Goal: Task Accomplishment & Management: Manage account settings

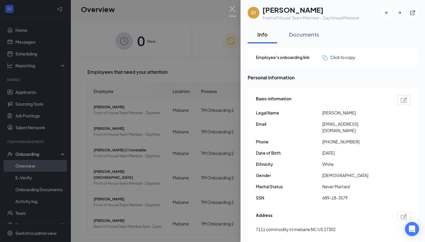
scroll to position [21, 0]
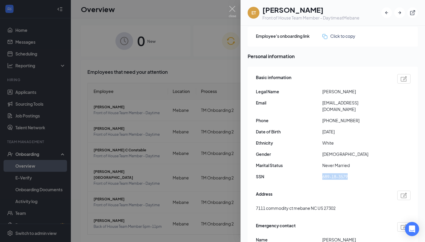
drag, startPoint x: 322, startPoint y: 170, endPoint x: 351, endPoint y: 172, distance: 28.7
click at [351, 173] on span "689-18-3579" at bounding box center [355, 176] width 66 height 6
copy span "689-18-3579"
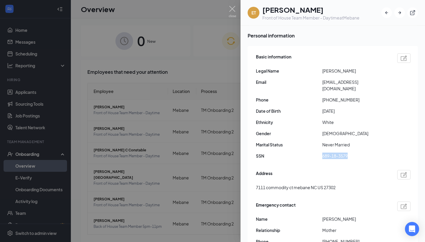
scroll to position [45, 0]
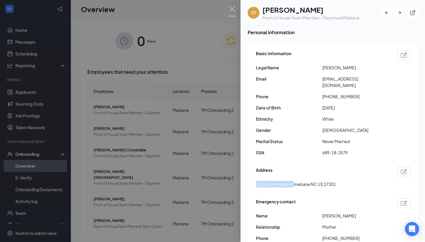
drag, startPoint x: 257, startPoint y: 176, endPoint x: 294, endPoint y: 177, distance: 37.8
click at [295, 181] on span "7111 commodity ct mebane NC US 27302" at bounding box center [296, 184] width 80 height 6
copy span "7111 commodity ct"
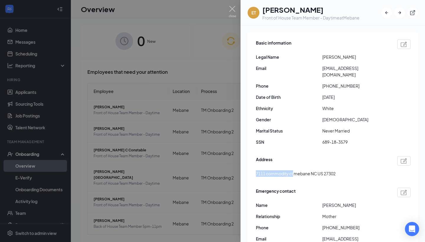
scroll to position [53, 0]
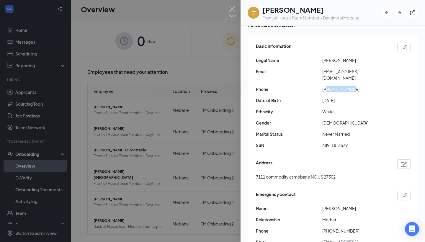
drag, startPoint x: 328, startPoint y: 83, endPoint x: 355, endPoint y: 83, distance: 27.7
click at [355, 86] on span "[PHONE_NUMBER]" at bounding box center [355, 89] width 66 height 6
copy span "3365344837"
drag, startPoint x: 323, startPoint y: 71, endPoint x: 378, endPoint y: 71, distance: 54.9
click at [378, 71] on span "[EMAIL_ADDRESS][DOMAIN_NAME]" at bounding box center [355, 74] width 66 height 13
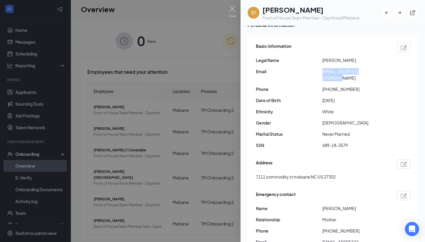
copy span "[EMAIL_ADDRESS][DOMAIN_NAME]"
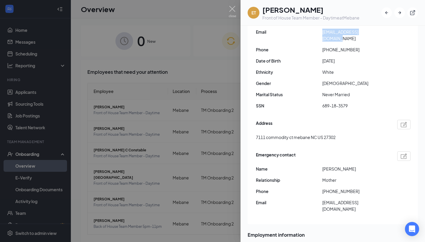
scroll to position [95, 0]
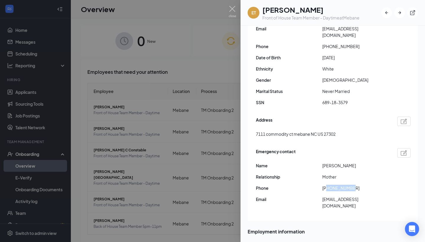
drag, startPoint x: 327, startPoint y: 180, endPoint x: 356, endPoint y: 180, distance: 28.6
click at [356, 185] on span "[PHONE_NUMBER]" at bounding box center [355, 188] width 66 height 6
copy span "9198869493"
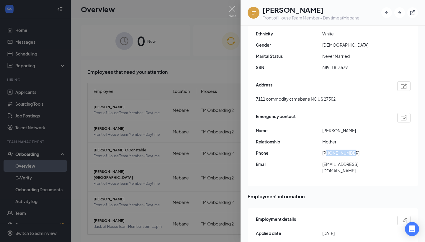
scroll to position [137, 0]
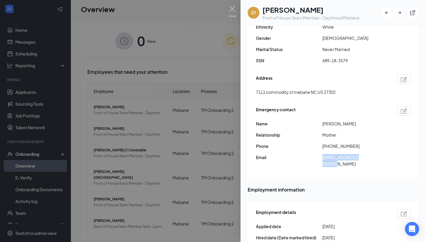
drag, startPoint x: 323, startPoint y: 152, endPoint x: 377, endPoint y: 151, distance: 54.3
click at [377, 154] on span "[EMAIL_ADDRESS][DOMAIN_NAME]" at bounding box center [355, 160] width 66 height 13
copy span "[EMAIL_ADDRESS][DOMAIN_NAME]"
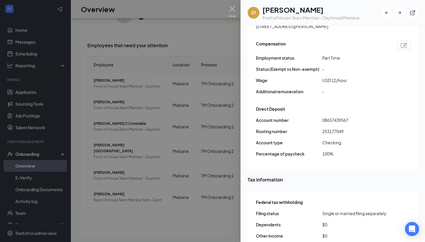
scroll to position [408, 0]
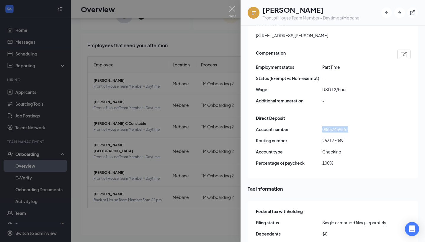
drag, startPoint x: 323, startPoint y: 116, endPoint x: 352, endPoint y: 118, distance: 28.7
click at [352, 126] on span "08657439567" at bounding box center [355, 129] width 66 height 6
copy span "08657439567"
drag, startPoint x: 322, startPoint y: 127, endPoint x: 346, endPoint y: 128, distance: 23.6
click at [346, 137] on span "253177049" at bounding box center [355, 140] width 66 height 6
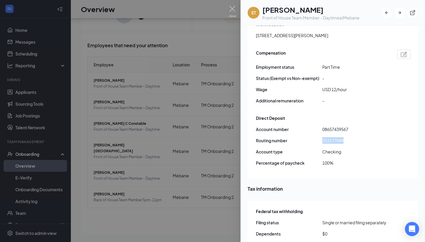
copy span "253177049"
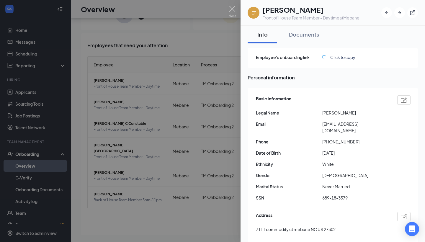
scroll to position [22, 0]
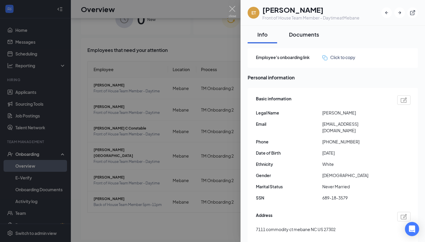
click at [302, 34] on div "Documents" at bounding box center [304, 34] width 30 height 7
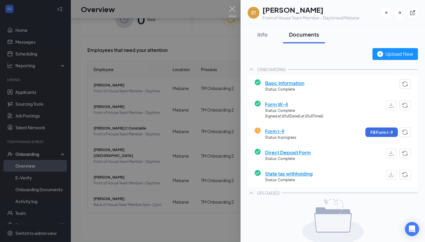
click at [298, 151] on span "Direct Deposit Form" at bounding box center [288, 152] width 46 height 7
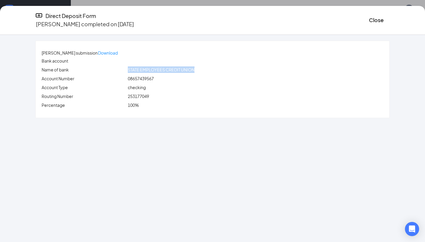
drag, startPoint x: 136, startPoint y: 71, endPoint x: 207, endPoint y: 72, distance: 70.3
click at [207, 72] on div "STATE EMPLOYEES CREDIT UNION" at bounding box center [256, 69] width 258 height 6
copy span "STATE EMPLOYEES CREDIT UNION"
click at [369, 16] on button "Close" at bounding box center [376, 20] width 15 height 8
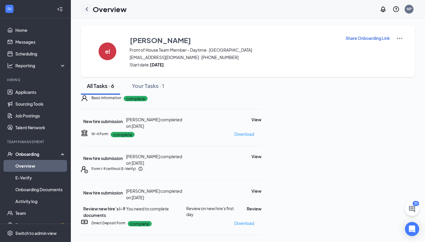
click at [89, 8] on icon "ChevronLeft" at bounding box center [86, 9] width 7 height 7
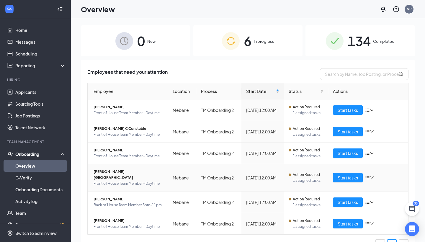
click at [112, 171] on span "[PERSON_NAME][GEOGRAPHIC_DATA]" at bounding box center [129, 175] width 70 height 12
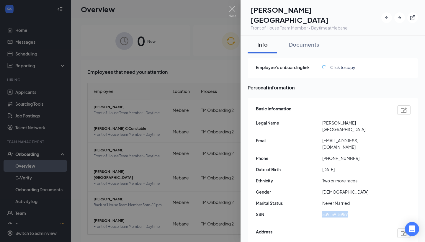
drag, startPoint x: 322, startPoint y: 192, endPoint x: 352, endPoint y: 193, distance: 29.2
click at [352, 211] on span "539-59-5959" at bounding box center [355, 214] width 66 height 6
copy span "539-59-5959"
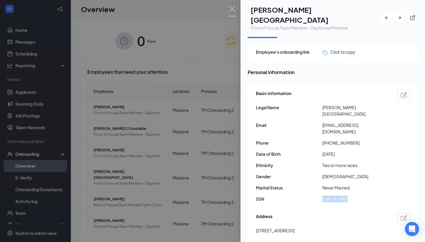
drag, startPoint x: 257, startPoint y: 207, endPoint x: 302, endPoint y: 210, distance: 45.3
click at [295, 227] on span "[STREET_ADDRESS]" at bounding box center [275, 230] width 39 height 6
click at [294, 215] on div "Address [STREET_ADDRESS]" at bounding box center [333, 225] width 155 height 27
drag, startPoint x: 256, startPoint y: 208, endPoint x: 295, endPoint y: 209, distance: 38.4
click at [295, 227] on span "[STREET_ADDRESS]" at bounding box center [275, 230] width 39 height 6
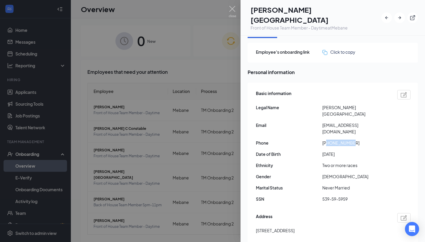
drag, startPoint x: 327, startPoint y: 120, endPoint x: 353, endPoint y: 122, distance: 26.0
click at [353, 140] on span "[PHONE_NUMBER]" at bounding box center [355, 143] width 66 height 6
drag, startPoint x: 322, startPoint y: 109, endPoint x: 363, endPoint y: 109, distance: 41.0
click at [364, 122] on span "[EMAIL_ADDRESS][DOMAIN_NAME]" at bounding box center [355, 128] width 66 height 13
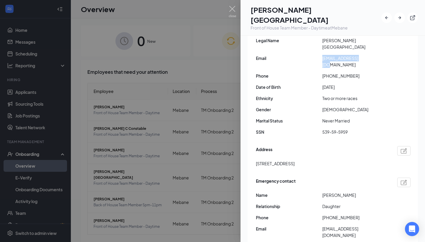
scroll to position [83, 0]
drag, startPoint x: 323, startPoint y: 172, endPoint x: 345, endPoint y: 174, distance: 22.2
click at [345, 192] on span "[PERSON_NAME]" at bounding box center [355, 195] width 66 height 6
drag, startPoint x: 328, startPoint y: 195, endPoint x: 355, endPoint y: 195, distance: 26.9
click at [355, 214] on span "[PHONE_NUMBER]" at bounding box center [355, 217] width 66 height 6
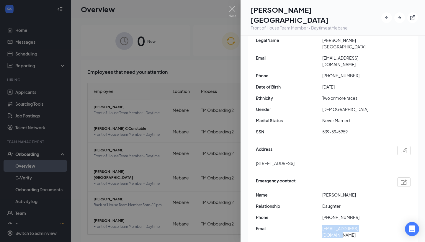
drag, startPoint x: 323, startPoint y: 205, endPoint x: 375, endPoint y: 205, distance: 51.7
click at [375, 225] on span "[EMAIL_ADDRESS][DOMAIN_NAME]" at bounding box center [355, 231] width 66 height 13
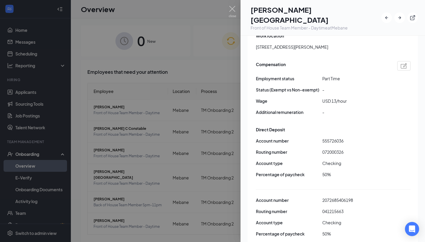
scroll to position [418, 0]
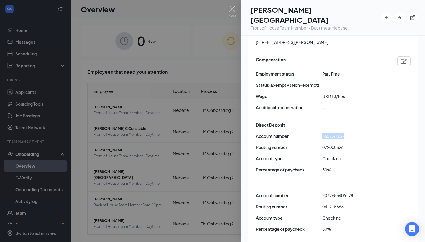
drag, startPoint x: 323, startPoint y: 106, endPoint x: 344, endPoint y: 110, distance: 21.2
click at [344, 133] on span "555726036" at bounding box center [355, 136] width 66 height 6
drag, startPoint x: 323, startPoint y: 118, endPoint x: 346, endPoint y: 117, distance: 23.0
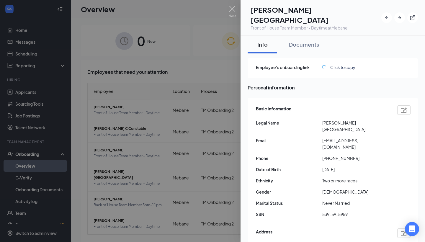
scroll to position [0, 0]
click at [308, 41] on div "Documents" at bounding box center [304, 44] width 30 height 7
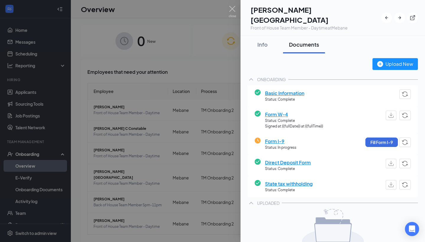
click at [294, 159] on span "Direct Deposit Form" at bounding box center [288, 162] width 46 height 7
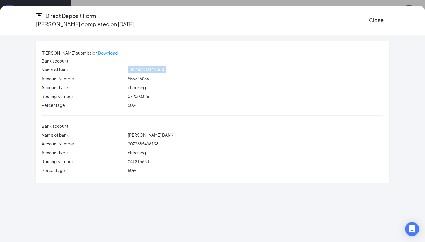
drag, startPoint x: 136, startPoint y: 70, endPoint x: 173, endPoint y: 70, distance: 36.6
click at [166, 70] on span "JPMORGAN CHASE" at bounding box center [147, 69] width 38 height 5
drag, startPoint x: 137, startPoint y: 138, endPoint x: 170, endPoint y: 138, distance: 33.7
click at [171, 141] on div "2072685406198" at bounding box center [256, 144] width 258 height 6
drag, startPoint x: 137, startPoint y: 155, endPoint x: 161, endPoint y: 157, distance: 24.9
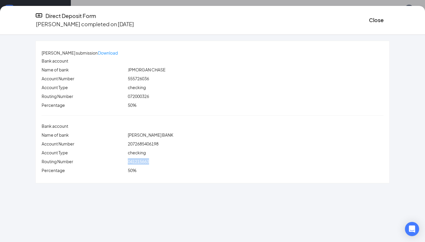
click at [162, 158] on div "041215663" at bounding box center [256, 161] width 258 height 6
click at [369, 16] on button "Close" at bounding box center [376, 20] width 15 height 8
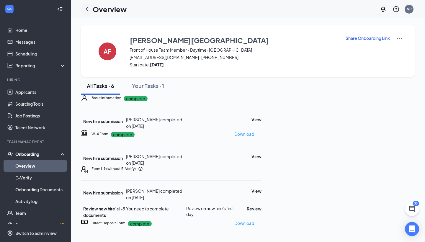
click at [87, 9] on icon "ChevronLeft" at bounding box center [86, 9] width 7 height 7
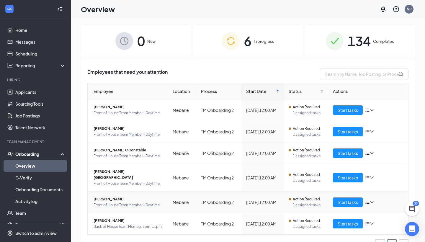
click at [107, 196] on span "[PERSON_NAME]" at bounding box center [129, 199] width 70 height 6
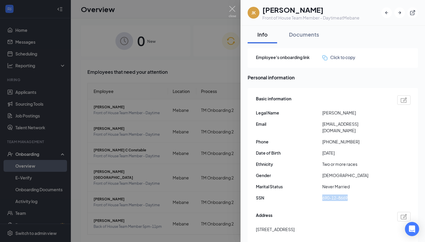
drag, startPoint x: 322, startPoint y: 191, endPoint x: 350, endPoint y: 192, distance: 27.8
click at [350, 195] on span "690-12-8669" at bounding box center [355, 198] width 66 height 6
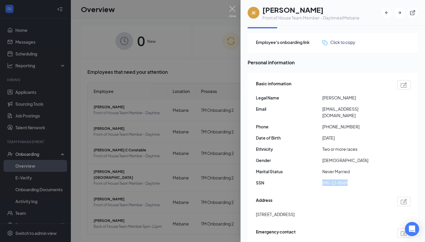
scroll to position [17, 0]
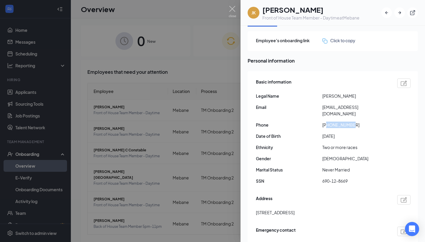
drag, startPoint x: 328, startPoint y: 119, endPoint x: 352, endPoint y: 120, distance: 23.9
click at [352, 122] on span "[PHONE_NUMBER]" at bounding box center [355, 125] width 66 height 6
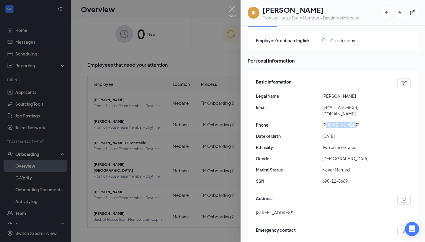
scroll to position [11, 0]
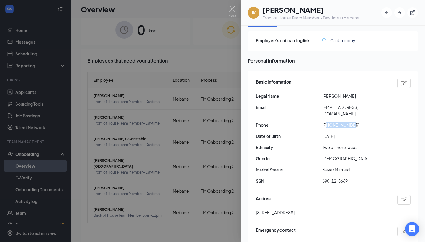
drag, startPoint x: 256, startPoint y: 206, endPoint x: 298, endPoint y: 207, distance: 42.2
click at [295, 209] on span "[STREET_ADDRESS]" at bounding box center [275, 212] width 39 height 6
drag, startPoint x: 323, startPoint y: 107, endPoint x: 372, endPoint y: 110, distance: 49.1
click at [372, 110] on span "[EMAIL_ADDRESS][DOMAIN_NAME]" at bounding box center [355, 110] width 66 height 13
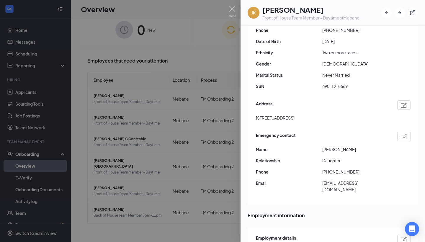
scroll to position [118, 0]
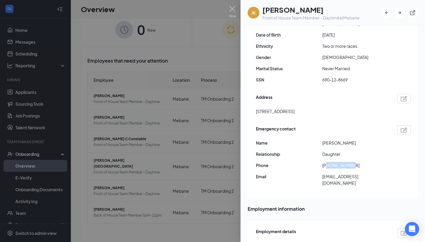
drag, startPoint x: 328, startPoint y: 158, endPoint x: 353, endPoint y: 157, distance: 25.4
click at [353, 162] on span "[PHONE_NUMBER]" at bounding box center [355, 165] width 66 height 6
drag, startPoint x: 323, startPoint y: 171, endPoint x: 378, endPoint y: 171, distance: 54.6
click at [378, 173] on span "[EMAIL_ADDRESS][DOMAIN_NAME]" at bounding box center [355, 179] width 66 height 13
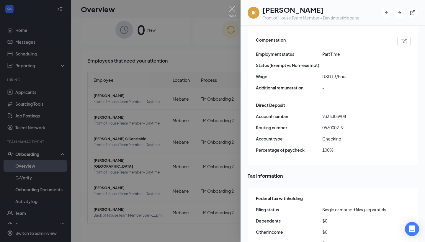
scroll to position [420, 0]
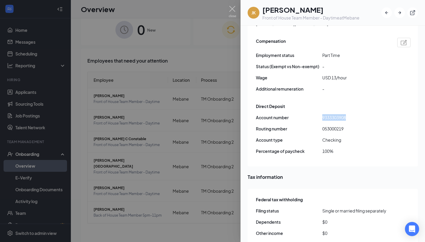
drag, startPoint x: 322, startPoint y: 105, endPoint x: 350, endPoint y: 104, distance: 28.1
click at [350, 114] on span "9333303908" at bounding box center [355, 117] width 66 height 6
drag, startPoint x: 323, startPoint y: 116, endPoint x: 346, endPoint y: 117, distance: 23.1
click at [346, 125] on span "053000219" at bounding box center [355, 128] width 66 height 6
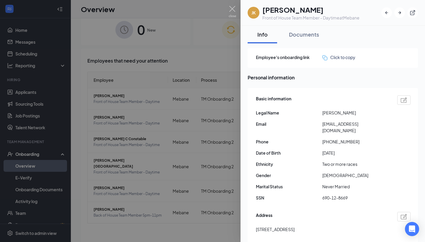
scroll to position [0, 0]
click at [308, 35] on div "Documents" at bounding box center [304, 34] width 30 height 7
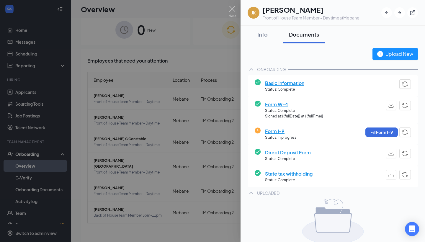
click at [294, 151] on span "Direct Deposit Form" at bounding box center [288, 152] width 46 height 7
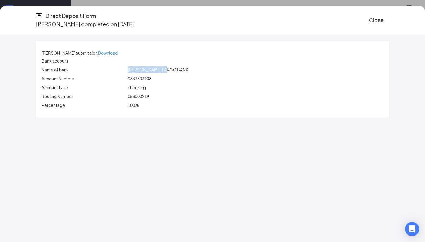
drag, startPoint x: 138, startPoint y: 70, endPoint x: 177, endPoint y: 71, distance: 39.3
click at [177, 71] on span "[PERSON_NAME] FARGO BANK" at bounding box center [158, 69] width 61 height 5
click at [369, 19] on button "Close" at bounding box center [376, 20] width 15 height 8
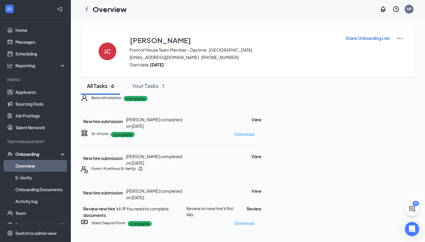
click at [87, 10] on icon "ChevronLeft" at bounding box center [87, 9] width 2 height 4
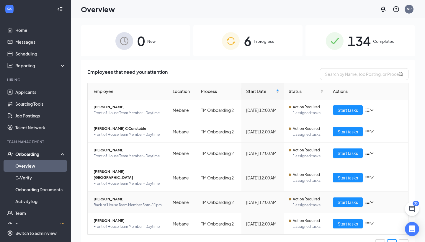
click at [112, 196] on span "[PERSON_NAME]" at bounding box center [129, 199] width 70 height 6
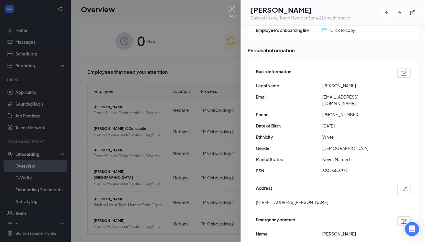
scroll to position [28, 0]
drag, startPoint x: 323, startPoint y: 164, endPoint x: 357, endPoint y: 165, distance: 34.2
click at [357, 167] on span "624-54-8972" at bounding box center [355, 170] width 66 height 6
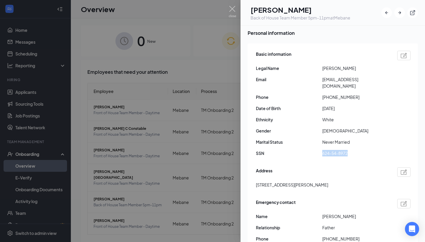
scroll to position [43, 0]
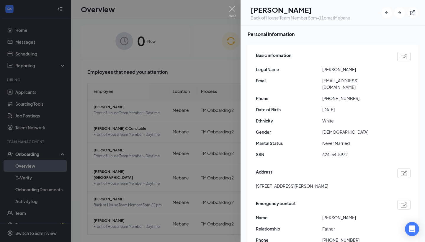
click at [384, 129] on span "[DEMOGRAPHIC_DATA]" at bounding box center [355, 132] width 66 height 6
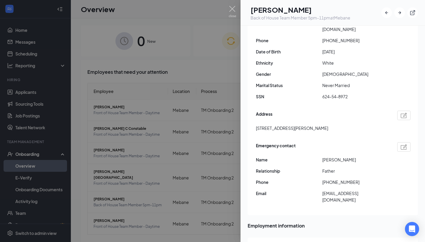
scroll to position [105, 0]
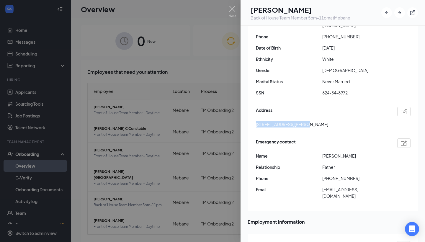
drag, startPoint x: 257, startPoint y: 118, endPoint x: 303, endPoint y: 118, distance: 46.1
click at [303, 121] on span "[STREET_ADDRESS][PERSON_NAME]" at bounding box center [292, 124] width 72 height 6
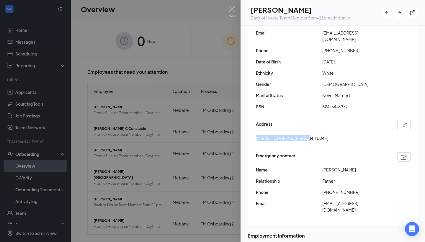
scroll to position [89, 0]
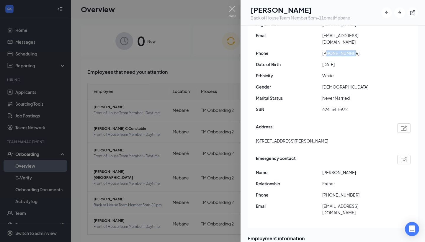
drag, startPoint x: 327, startPoint y: 46, endPoint x: 354, endPoint y: 46, distance: 26.9
click at [354, 50] on span "[PHONE_NUMBER]" at bounding box center [355, 53] width 66 height 6
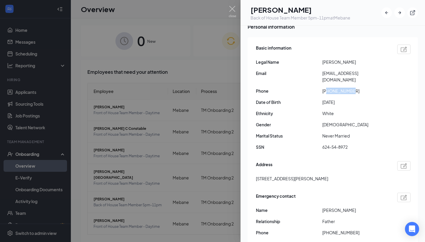
scroll to position [28, 0]
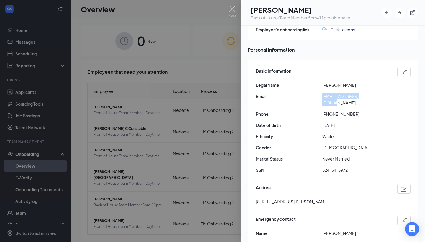
drag, startPoint x: 323, startPoint y: 97, endPoint x: 369, endPoint y: 99, distance: 46.7
click at [370, 99] on span "[EMAIL_ADDRESS][DOMAIN_NAME]" at bounding box center [355, 99] width 66 height 13
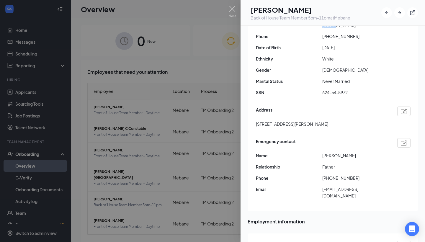
scroll to position [112, 0]
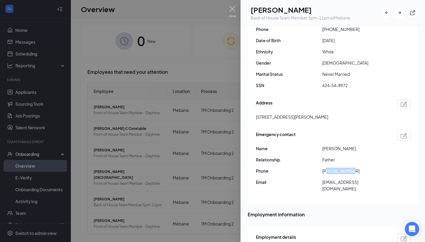
drag, startPoint x: 328, startPoint y: 165, endPoint x: 356, endPoint y: 165, distance: 27.7
click at [356, 168] on span "[PHONE_NUMBER]" at bounding box center [355, 171] width 66 height 6
drag, startPoint x: 323, startPoint y: 176, endPoint x: 368, endPoint y: 174, distance: 44.6
click at [368, 179] on span "[EMAIL_ADDRESS][DOMAIN_NAME]" at bounding box center [355, 185] width 66 height 13
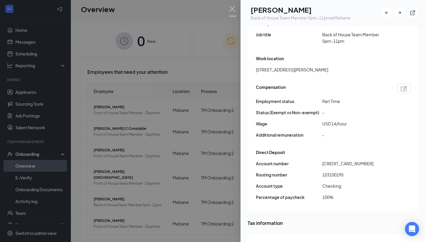
scroll to position [375, 0]
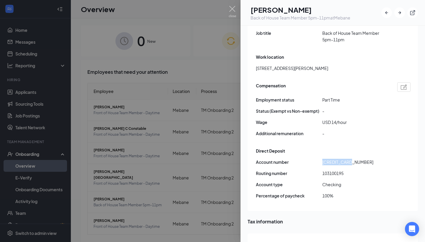
drag, startPoint x: 323, startPoint y: 149, endPoint x: 354, endPoint y: 146, distance: 31.7
click at [355, 159] on span "[CREDIT_CARD_NUMBER]" at bounding box center [355, 162] width 66 height 6
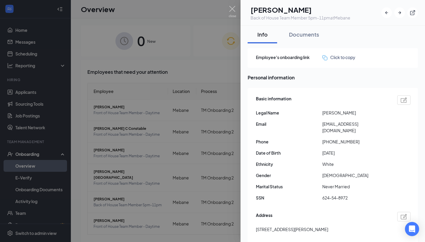
scroll to position [0, 0]
click at [308, 35] on div "Documents" at bounding box center [304, 34] width 30 height 7
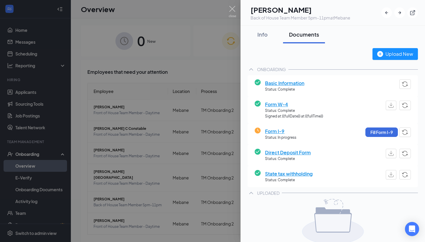
click at [298, 151] on span "Direct Deposit Form" at bounding box center [288, 152] width 46 height 7
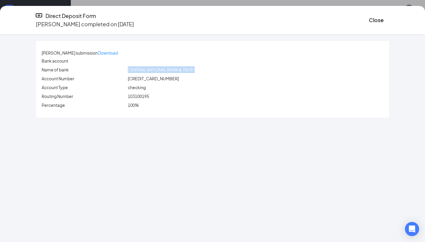
drag, startPoint x: 137, startPoint y: 69, endPoint x: 204, endPoint y: 70, distance: 67.3
click at [195, 70] on span "CENTRAL NATIONAL BANK & TRUST" at bounding box center [161, 69] width 67 height 5
drag, startPoint x: 136, startPoint y: 94, endPoint x: 162, endPoint y: 93, distance: 25.4
click at [162, 94] on div "103100195" at bounding box center [256, 96] width 258 height 6
